Goal: Task Accomplishment & Management: Manage account settings

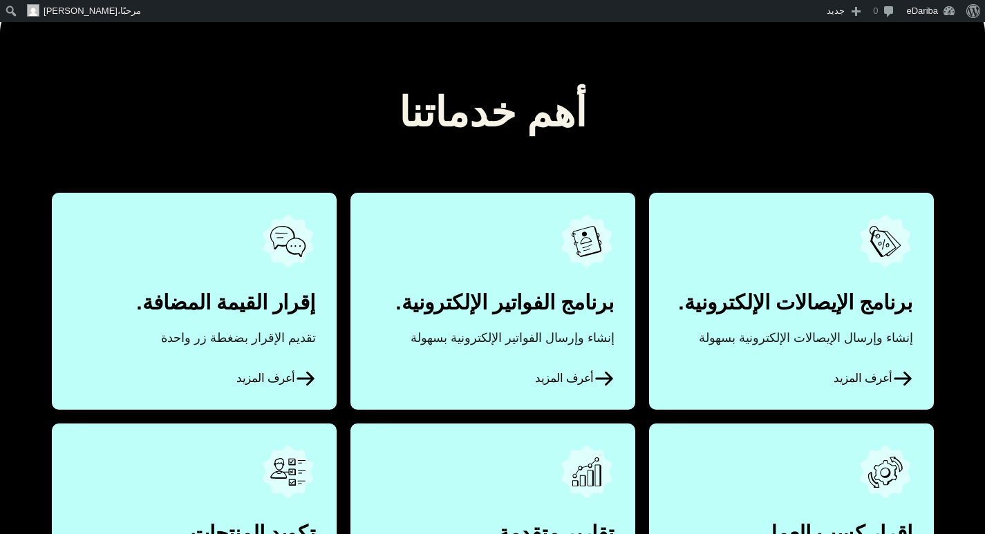
scroll to position [622, 0]
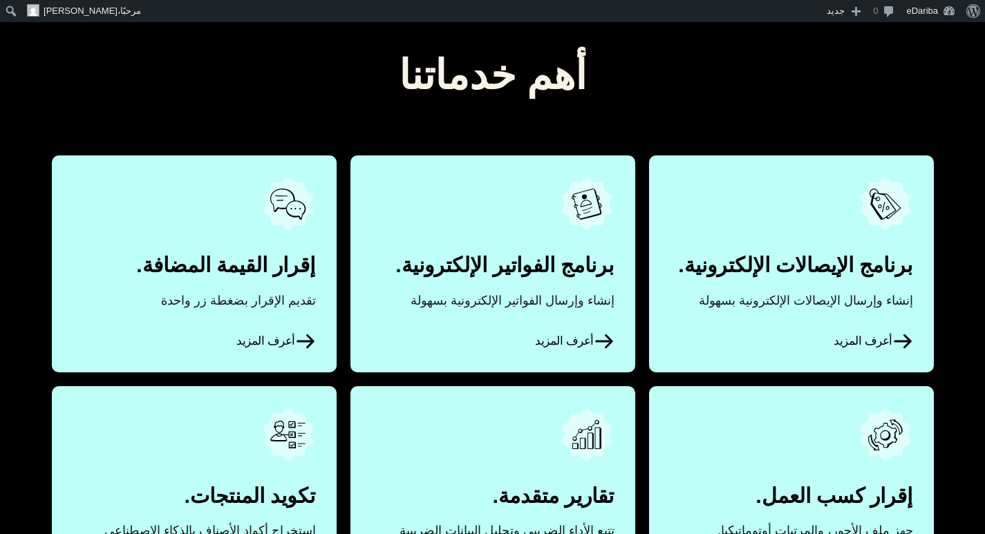
click at [601, 335] on icon at bounding box center [604, 341] width 21 height 21
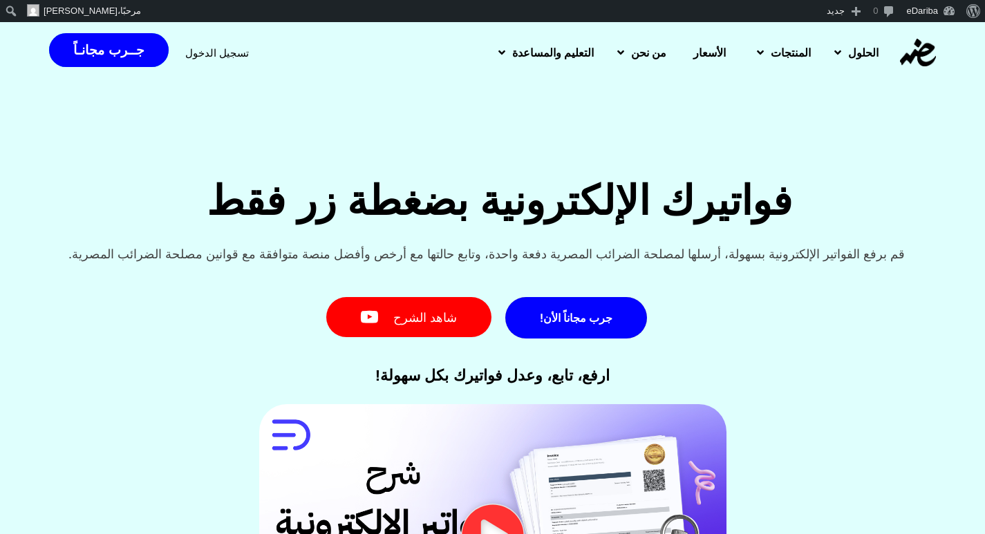
click at [212, 48] on span "تسجيل الدخول" at bounding box center [217, 53] width 64 height 10
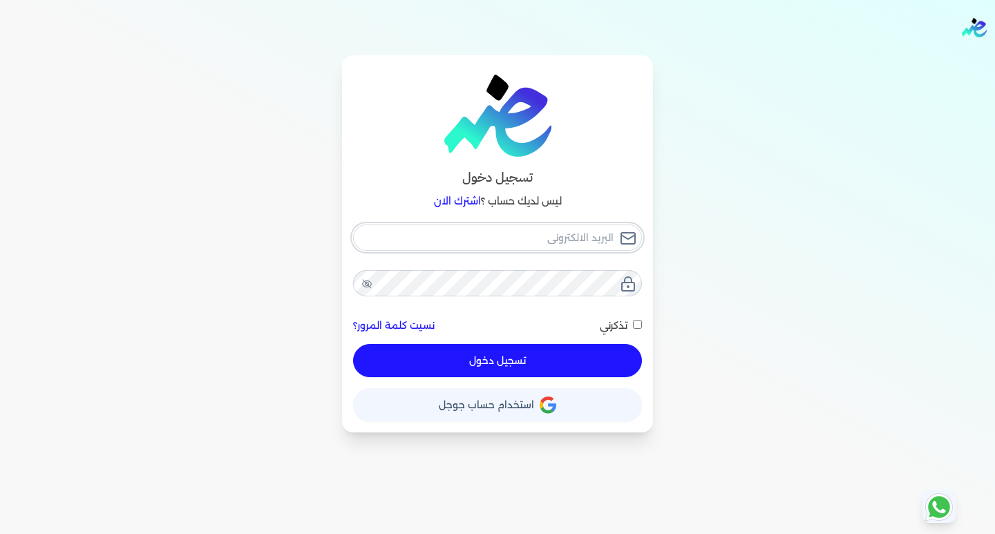
type input "[EMAIL_ADDRESS][DOMAIN_NAME]"
click at [510, 348] on div "hello@ensoulify.com نسيت كلمة المرور؟ تذكرني تسجيل دخول" at bounding box center [497, 301] width 289 height 153
click at [514, 361] on button "تسجيل دخول" at bounding box center [497, 360] width 289 height 33
checkbox input "false"
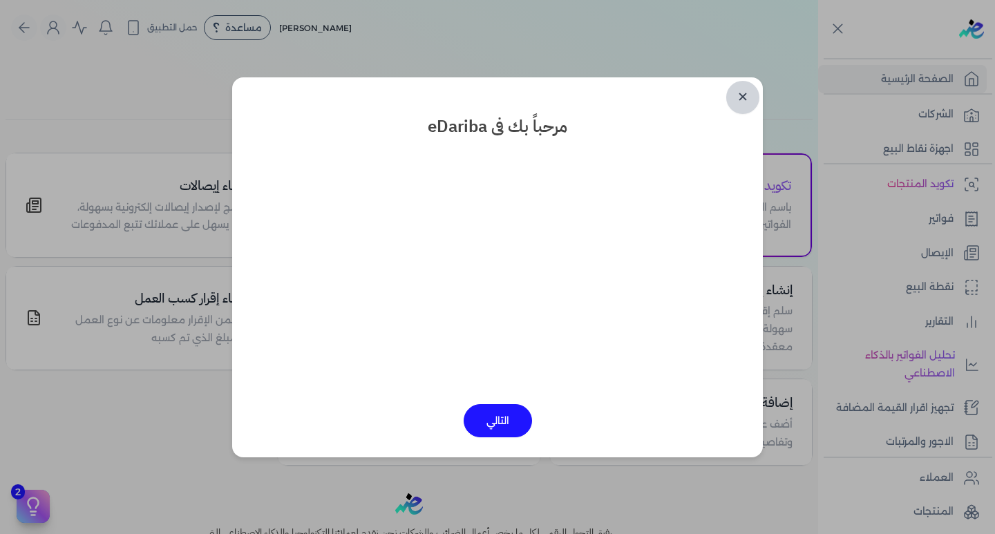
click at [741, 96] on link "✕" at bounding box center [742, 97] width 33 height 33
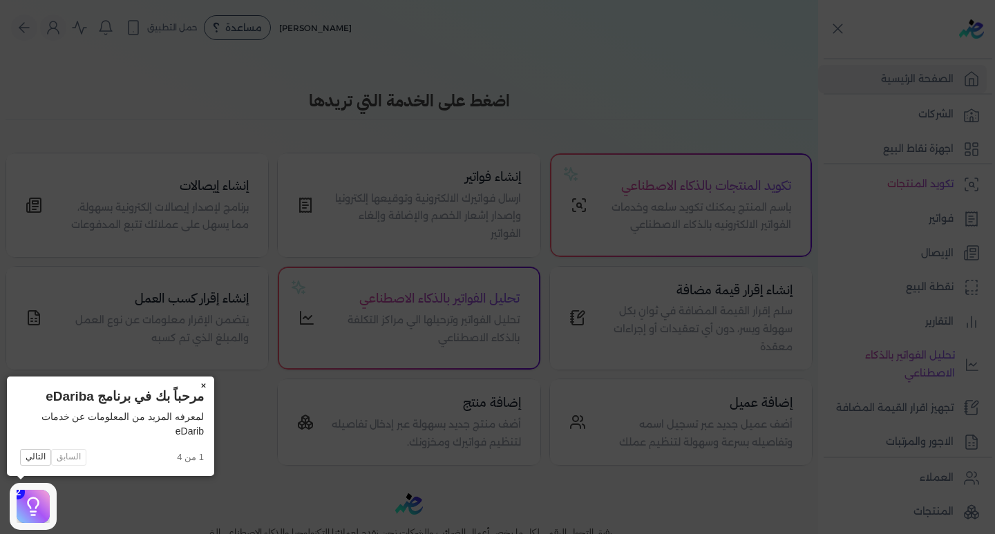
click at [203, 383] on button "×" at bounding box center [203, 386] width 22 height 19
